Goal: Find specific page/section: Find specific page/section

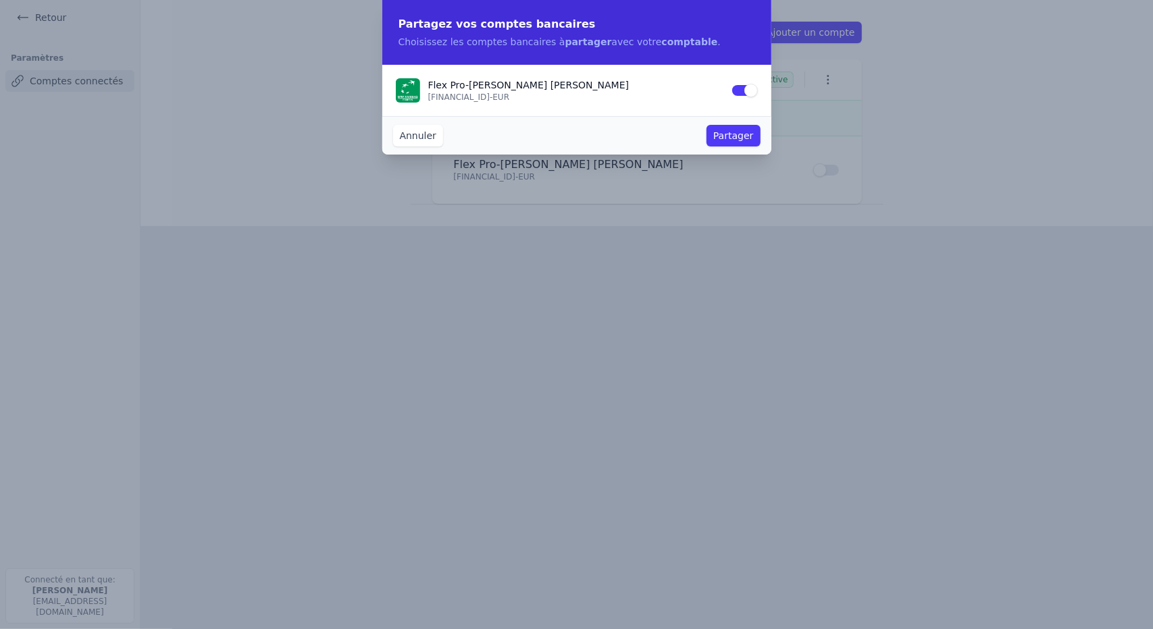
click at [421, 139] on button "Annuler" at bounding box center [418, 136] width 50 height 22
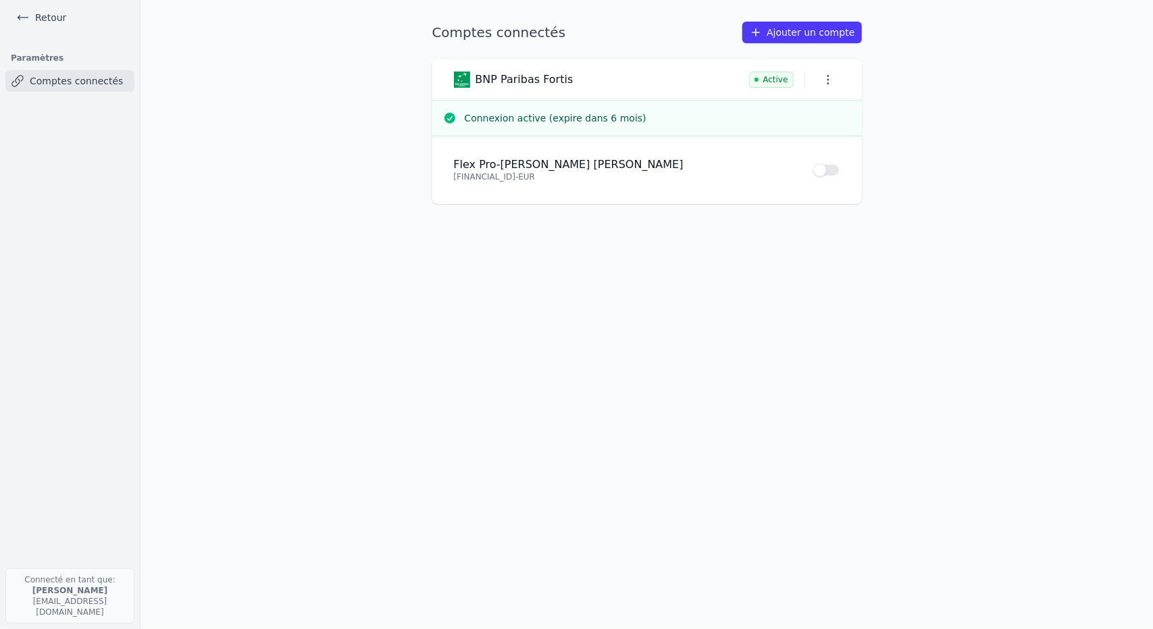
click at [51, 20] on link "Retour" at bounding box center [41, 17] width 61 height 19
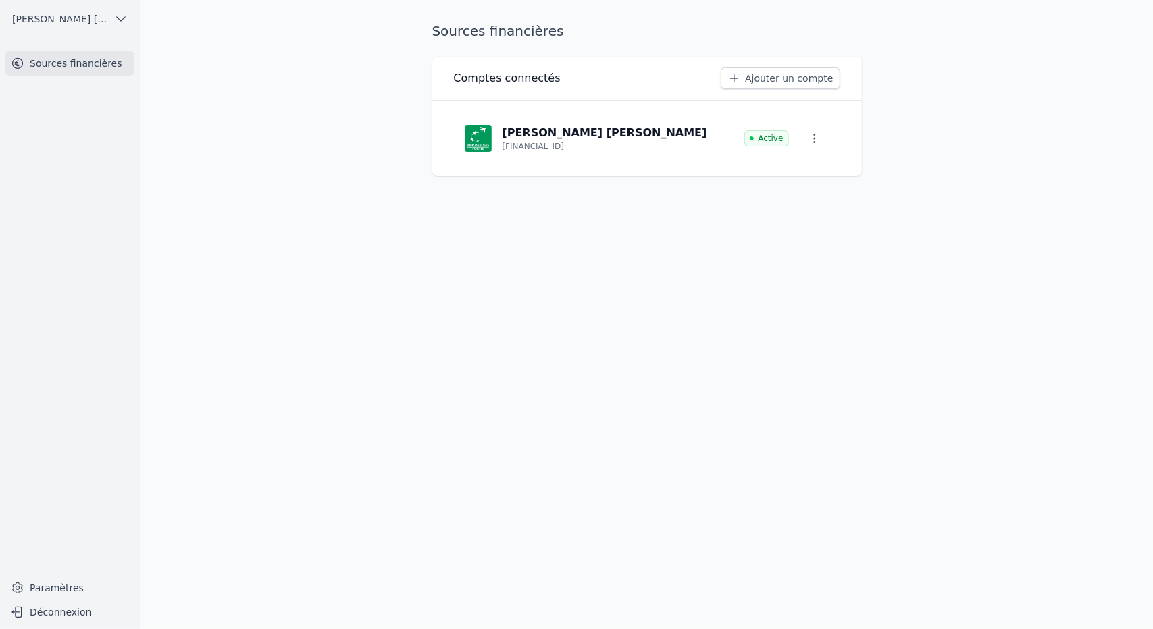
click at [108, 22] on button "[PERSON_NAME] [PERSON_NAME]" at bounding box center [69, 19] width 129 height 22
click at [65, 74] on span "LA FIDUCIAIRE [PERSON_NAME]" at bounding box center [77, 77] width 94 height 14
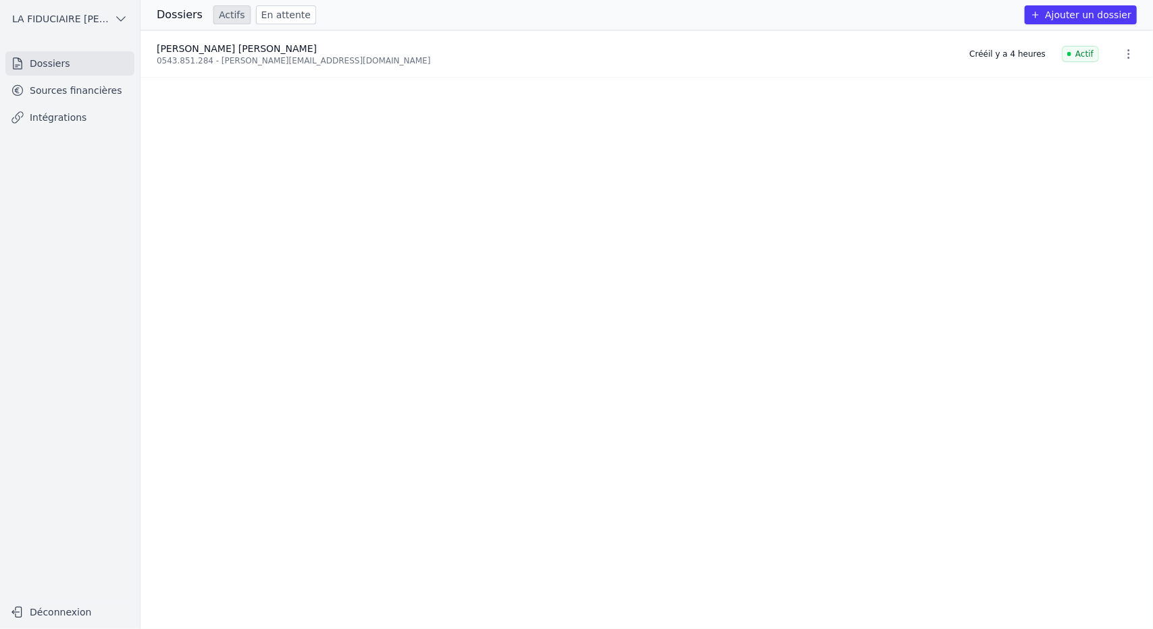
click at [68, 93] on link "Sources financières" at bounding box center [69, 90] width 129 height 24
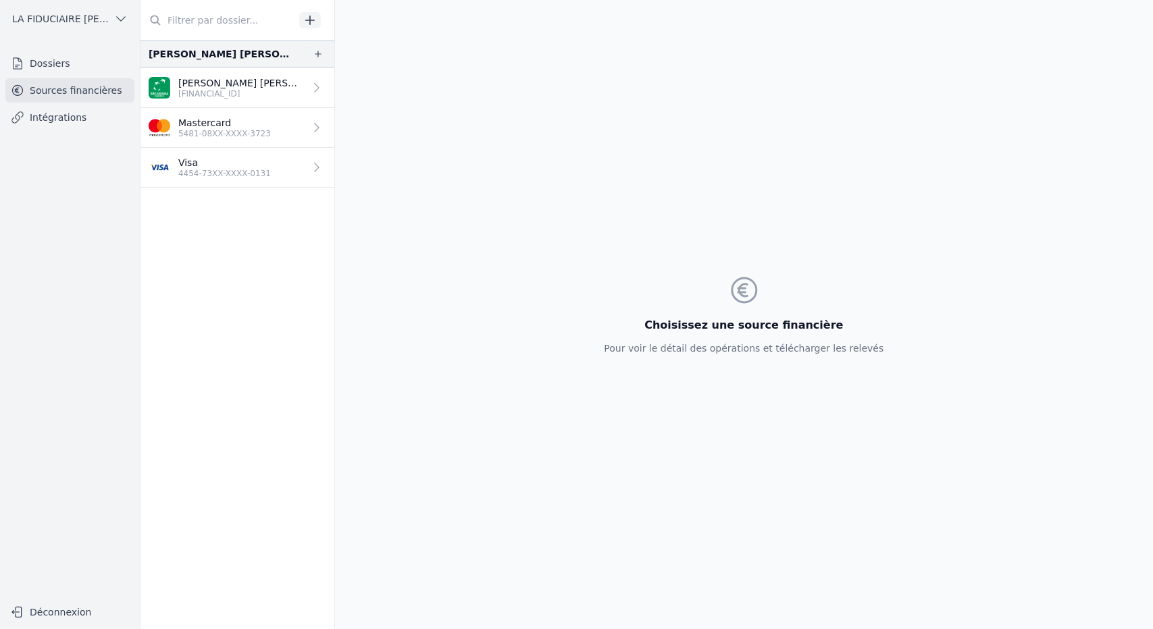
click at [220, 128] on p "5481-08XX-XXXX-3723" at bounding box center [224, 133] width 93 height 11
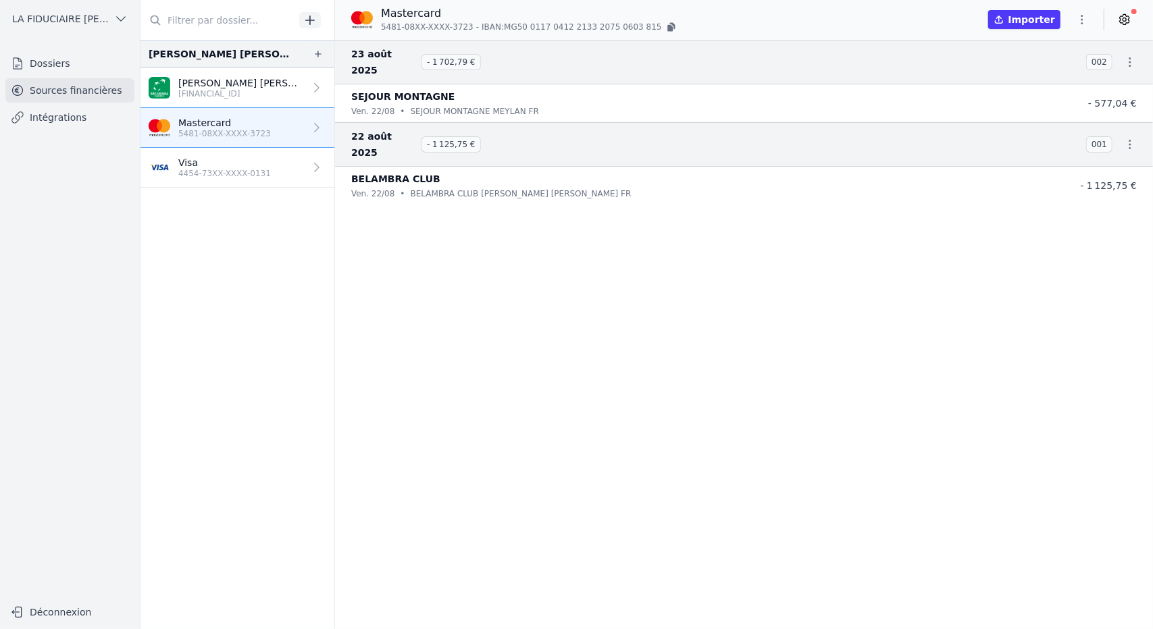
click at [1124, 55] on icon "button" at bounding box center [1130, 62] width 14 height 14
click at [979, 51] on div at bounding box center [576, 314] width 1153 height 629
click at [321, 57] on button "button" at bounding box center [318, 54] width 22 height 16
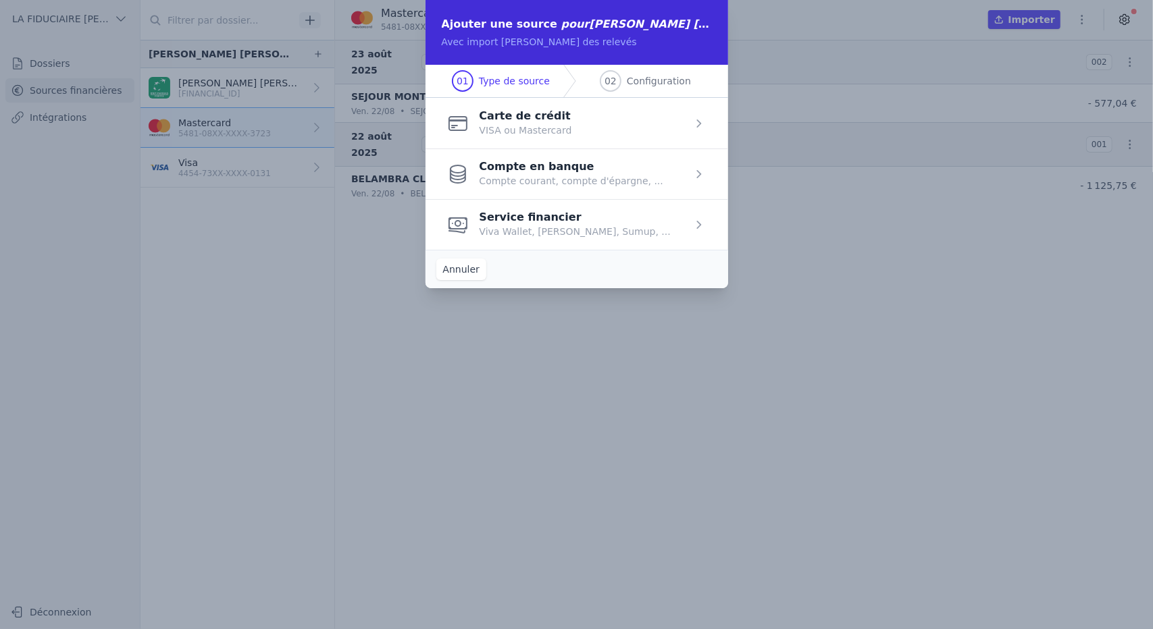
click at [597, 233] on span "button" at bounding box center [576, 224] width 302 height 51
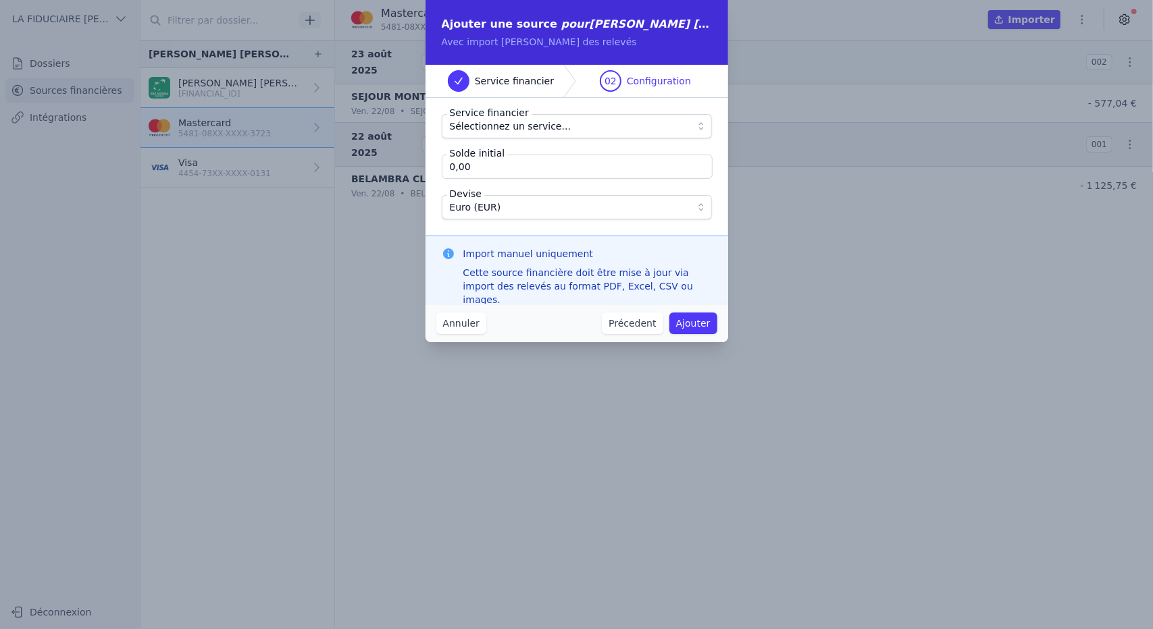
click at [550, 125] on span "Sélectionnez un service..." at bounding box center [511, 126] width 122 height 16
click at [625, 324] on button "Précedent" at bounding box center [632, 324] width 61 height 22
